Goal: Task Accomplishment & Management: Use online tool/utility

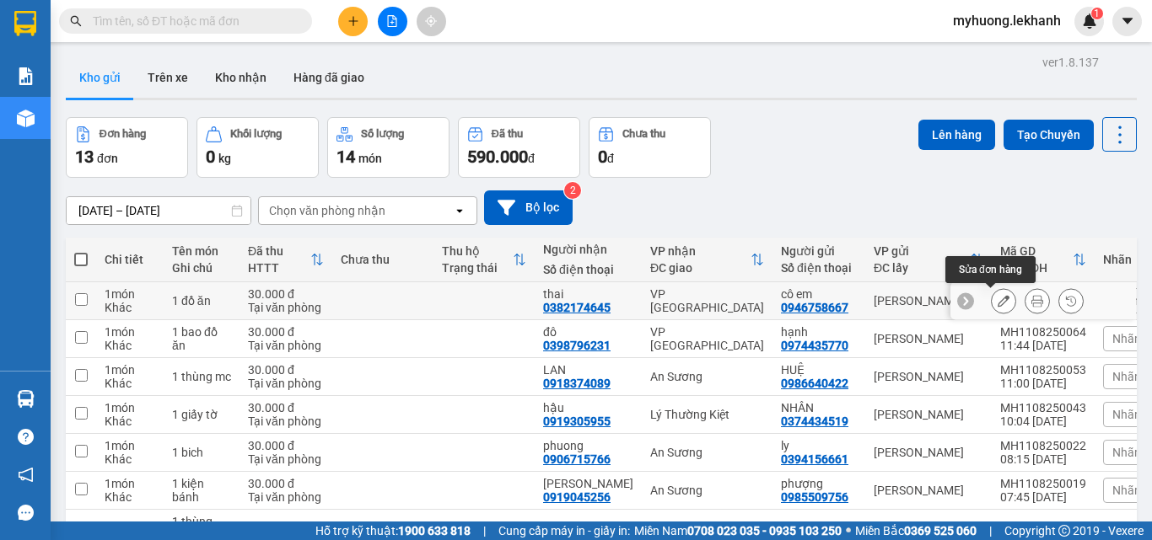
click at [997, 301] on icon at bounding box center [1003, 301] width 12 height 12
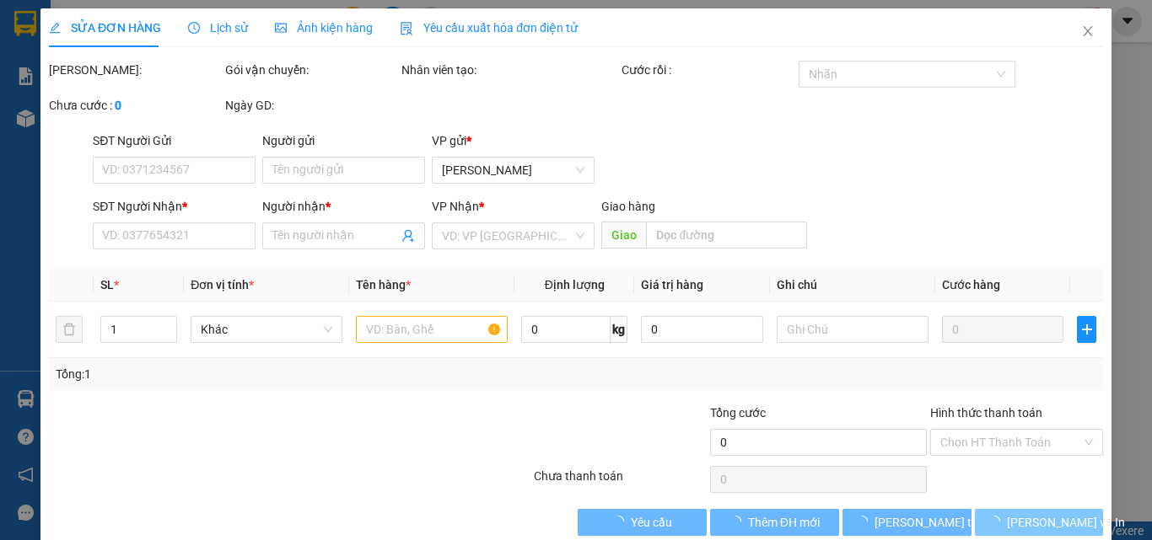
type input "0946758667"
type input "cô em"
type input "0382174645"
type input "thai"
type input "30.000"
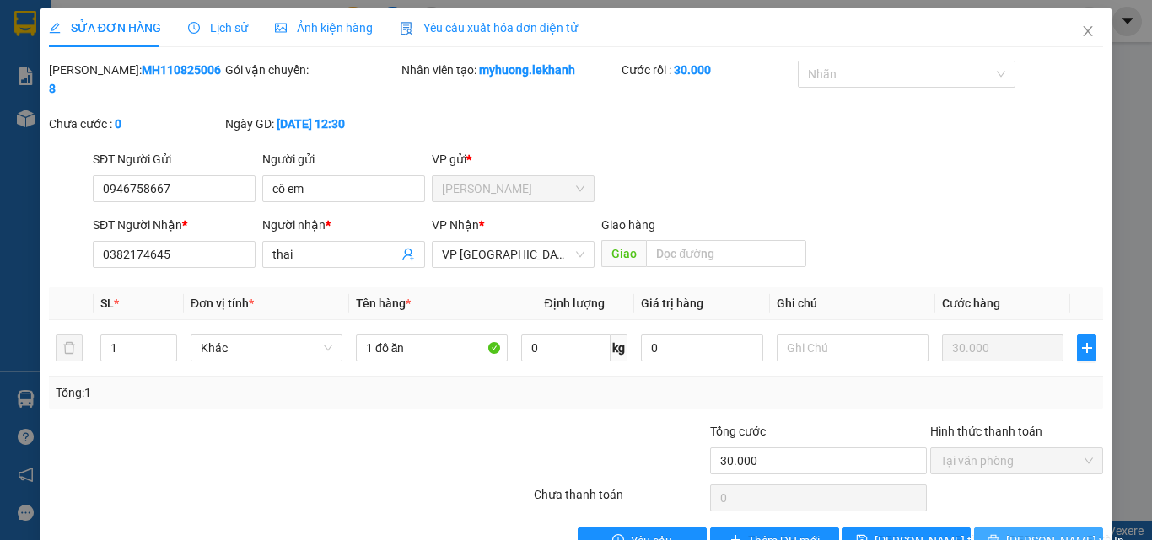
click at [1028, 532] on span "[PERSON_NAME] và In" at bounding box center [1065, 541] width 118 height 19
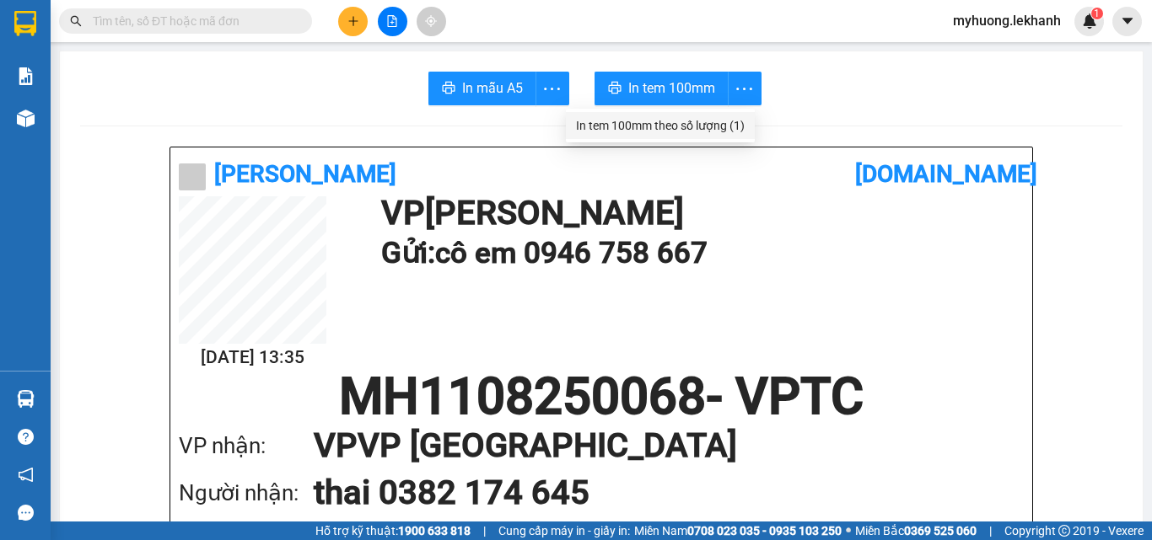
click at [738, 122] on div "In tem 100mm theo số lượng (1)" at bounding box center [660, 125] width 169 height 19
